Goal: Information Seeking & Learning: Understand process/instructions

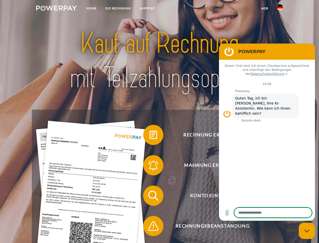
click at [56, 9] on img at bounding box center [56, 8] width 41 height 5
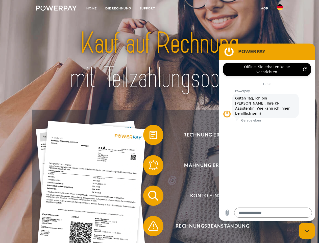
click at [280, 9] on img at bounding box center [280, 7] width 6 height 6
click at [265, 8] on link "agb" at bounding box center [265, 8] width 16 height 9
click at [150, 136] on span at bounding box center [145, 134] width 25 height 25
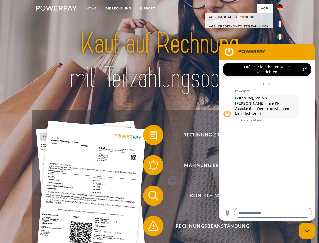
click at [150, 166] on span at bounding box center [145, 164] width 25 height 25
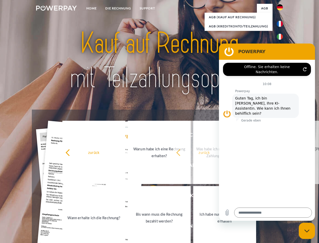
click at [150, 196] on link "Bis wann muss die Rechnung bezahlt werden?" at bounding box center [159, 217] width 63 height 63
click at [150, 227] on span at bounding box center [145, 225] width 25 height 25
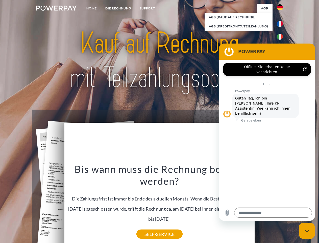
click at [307, 231] on icon "Messaging-Fenster schließen" at bounding box center [307, 230] width 5 height 3
type textarea "*"
